Goal: Information Seeking & Learning: Learn about a topic

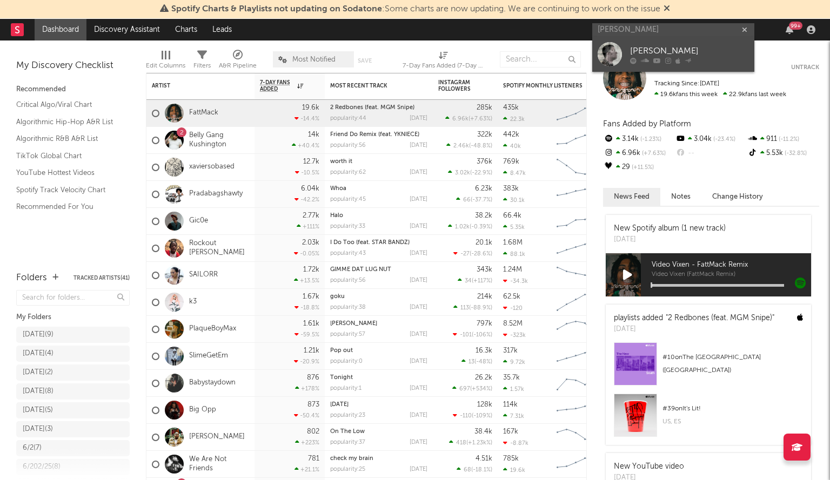
type input "[PERSON_NAME]"
click at [638, 48] on div "[PERSON_NAME]" at bounding box center [689, 51] width 119 height 13
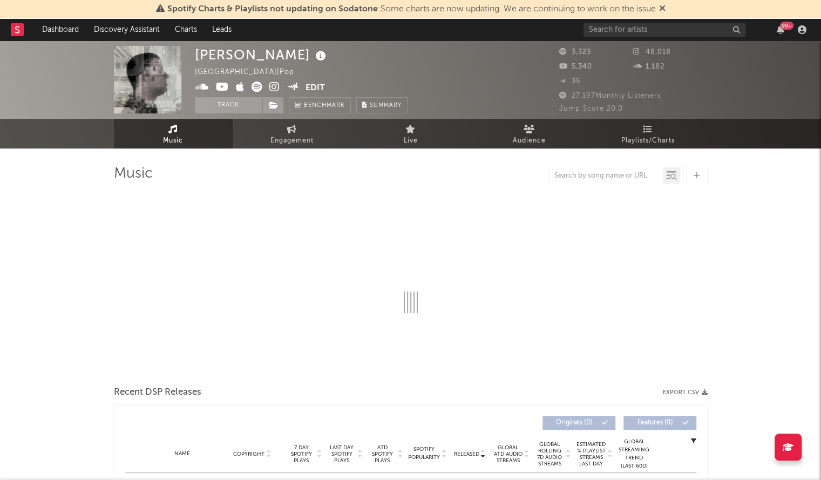
select select "6m"
